Goal: Information Seeking & Learning: Check status

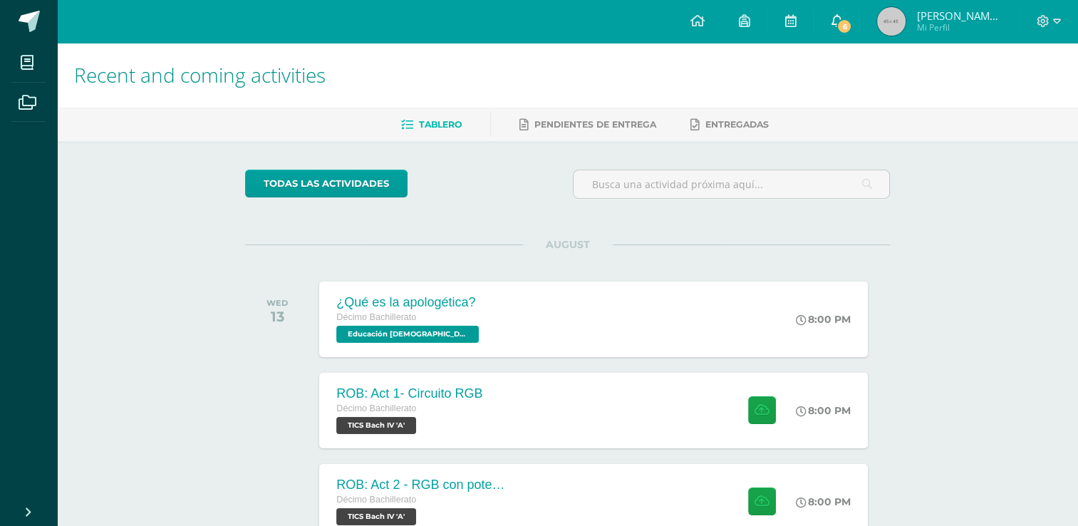
click at [852, 30] on span "6" at bounding box center [844, 27] width 16 height 16
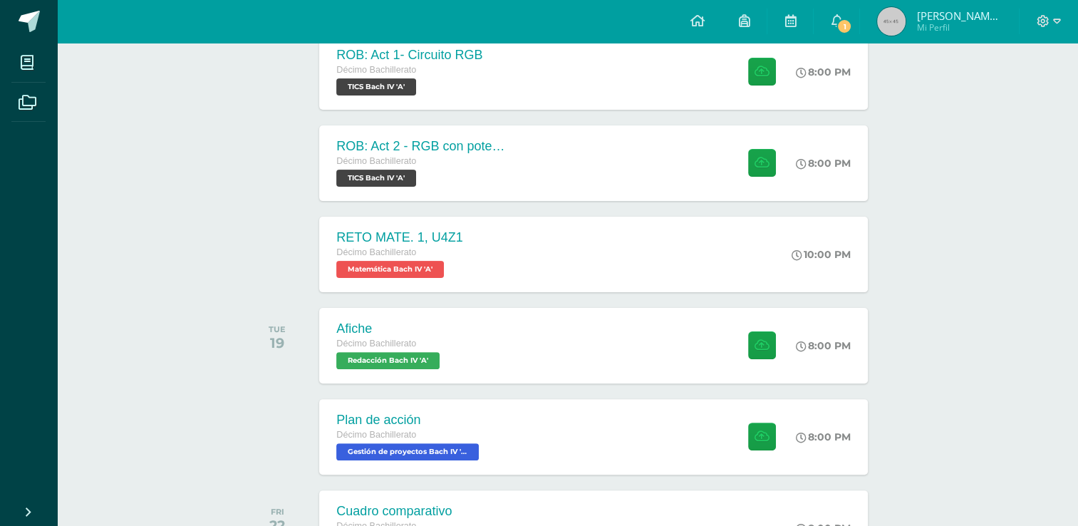
scroll to position [342, 0]
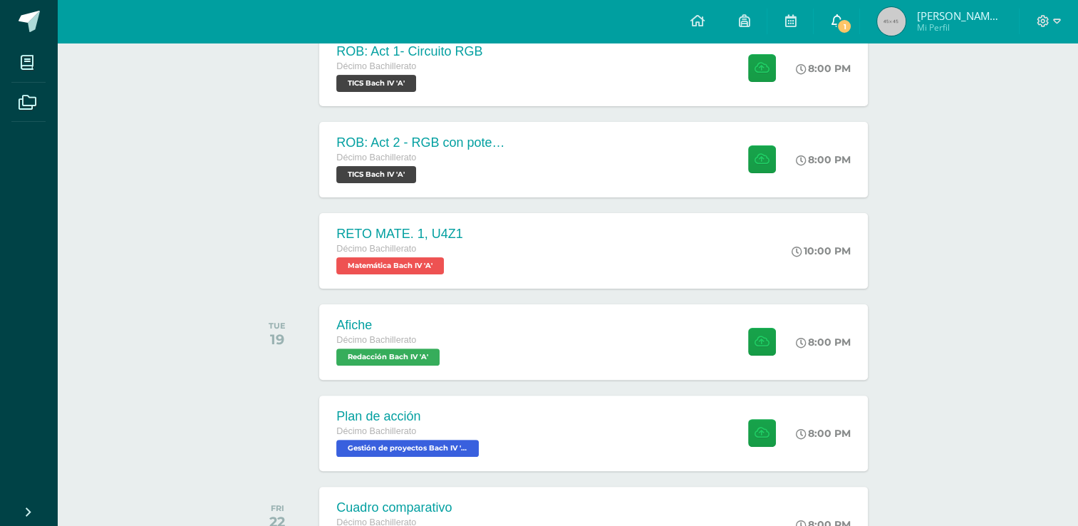
click at [859, 21] on link "1" at bounding box center [837, 21] width 46 height 43
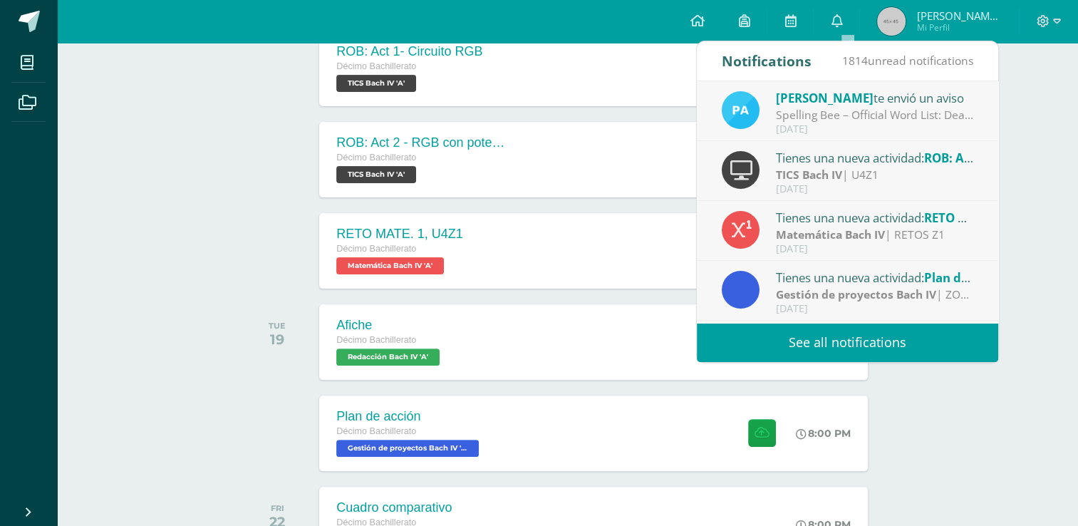
click at [791, 104] on span "[PERSON_NAME]" at bounding box center [825, 98] width 98 height 16
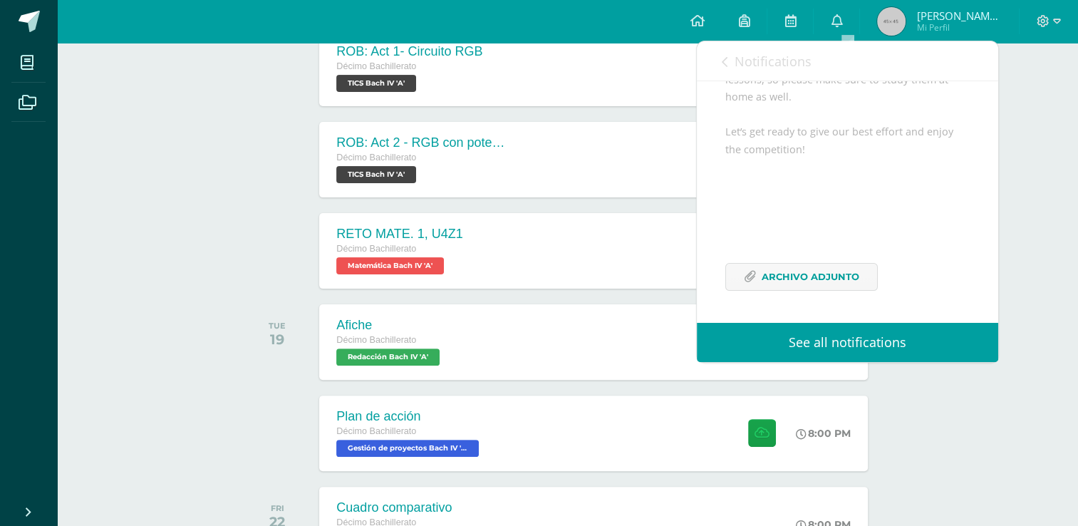
scroll to position [271, 0]
click at [765, 277] on span "Archivo Adjunto" at bounding box center [811, 277] width 98 height 26
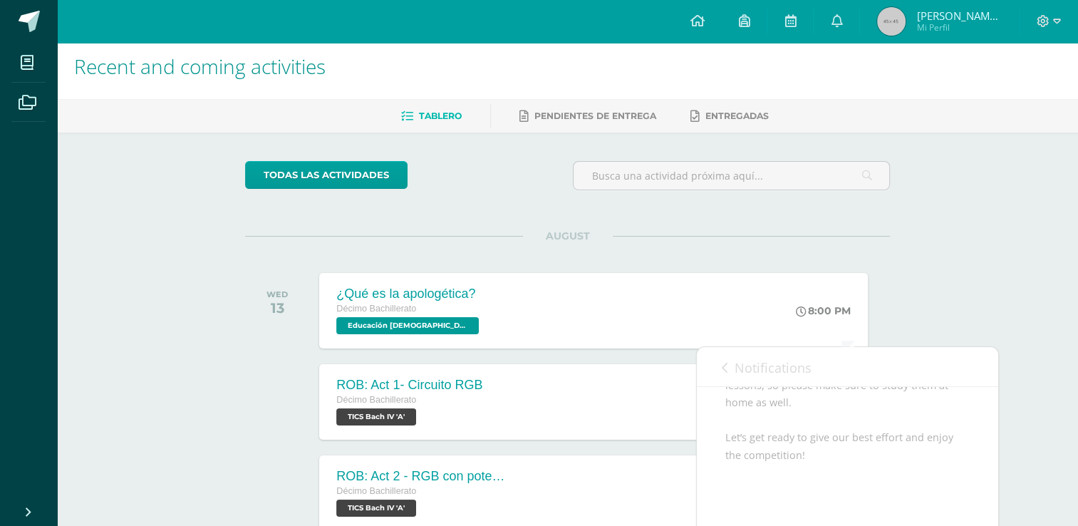
scroll to position [0, 0]
